Goal: Check status: Check status

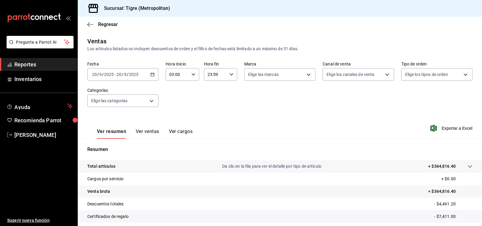
scroll to position [60, 0]
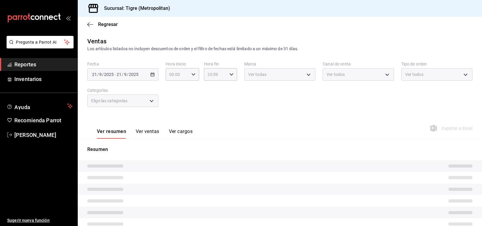
type input "03:00"
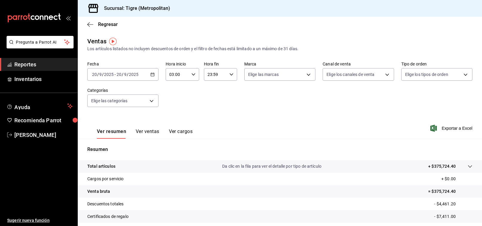
click at [152, 75] on icon "button" at bounding box center [152, 74] width 4 height 4
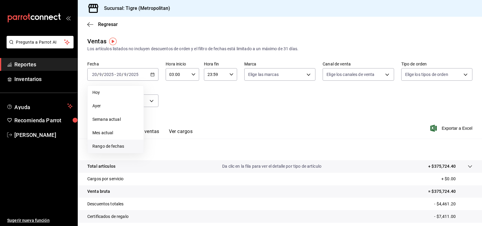
click at [121, 144] on span "Rango de fechas" at bounding box center [115, 146] width 46 height 6
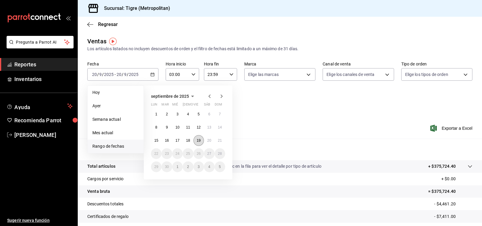
click at [197, 137] on button "19" at bounding box center [198, 140] width 10 height 11
click at [207, 140] on abbr "20" at bounding box center [209, 140] width 4 height 4
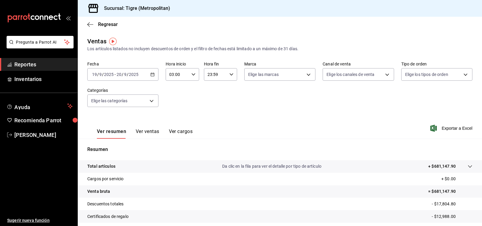
click at [153, 75] on icon "button" at bounding box center [152, 74] width 4 height 4
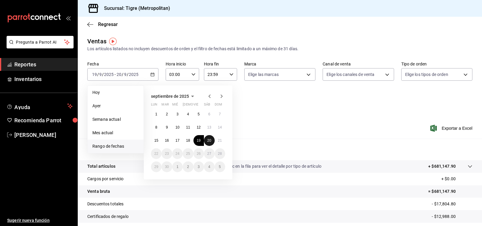
click at [207, 140] on button "20" at bounding box center [209, 140] width 10 height 11
click at [219, 144] on button "21" at bounding box center [220, 140] width 10 height 11
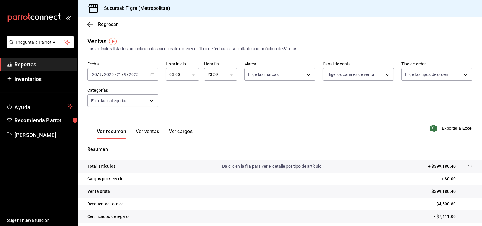
click at [205, 94] on div "Fecha 2025-09-20 20 / 9 / 2025 - 2025-09-21 21 / 9 / 2025 Hora inicio 03:00 Hor…" at bounding box center [279, 88] width 385 height 53
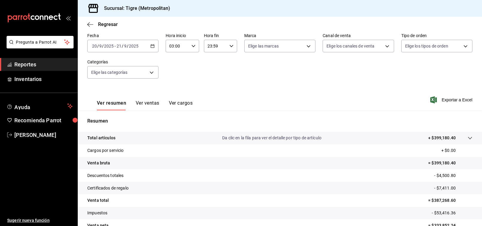
scroll to position [60, 0]
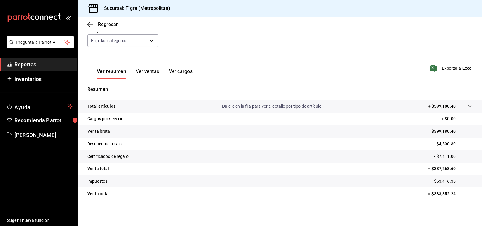
click at [441, 165] on tr "Venta total = $387,268.60" at bounding box center [280, 169] width 404 height 13
copy p "387,268.60"
click at [39, 132] on span "[PERSON_NAME]" at bounding box center [43, 135] width 58 height 8
